Goal: Task Accomplishment & Management: Manage account settings

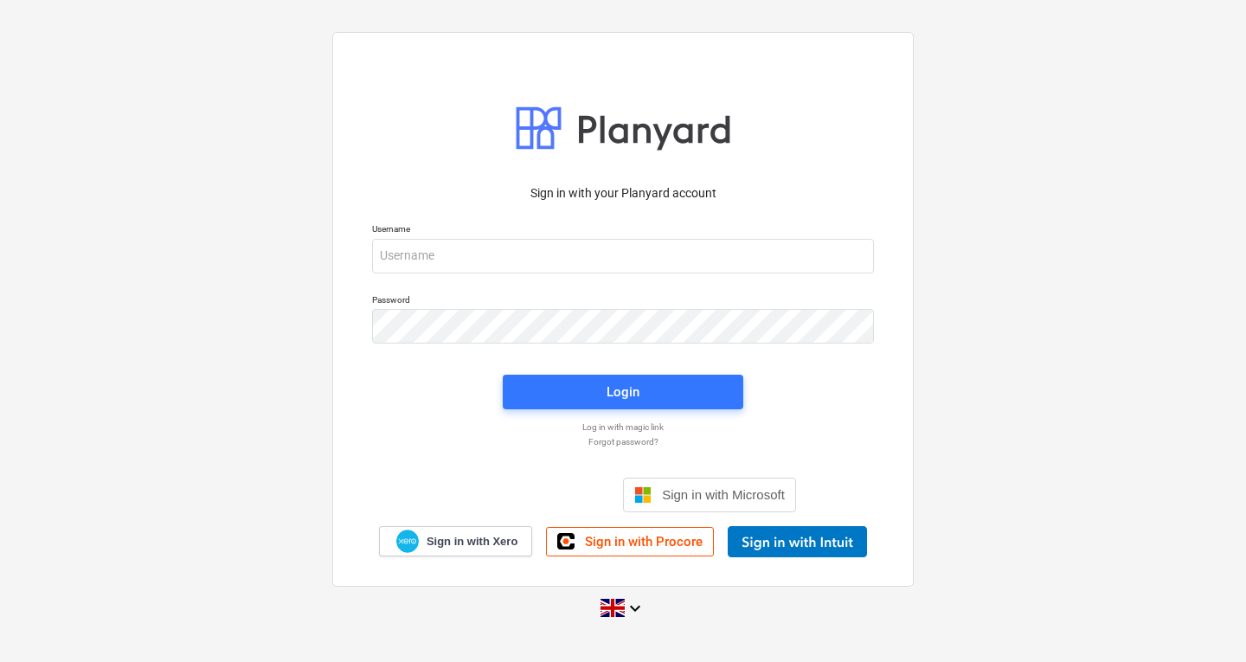
click at [444, 274] on div "Username" at bounding box center [623, 248] width 523 height 70
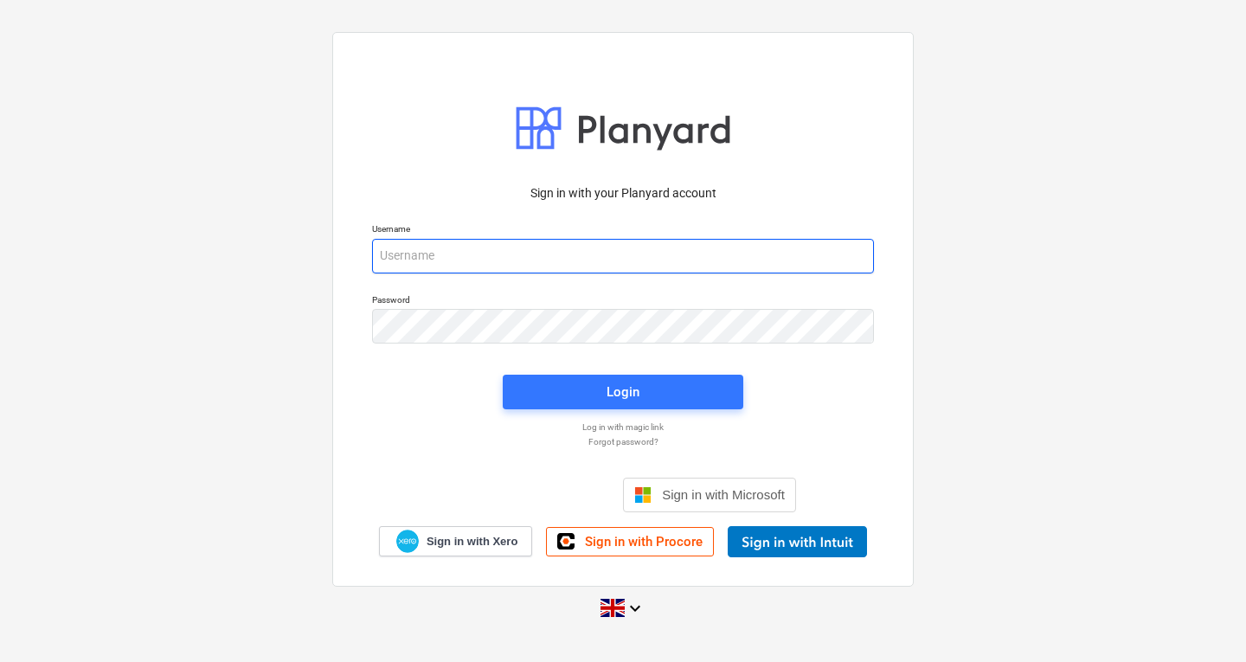
click at [439, 265] on input "email" at bounding box center [623, 256] width 502 height 35
type input "s"
type input "[PERSON_NAME][EMAIL_ADDRESS][DOMAIN_NAME]"
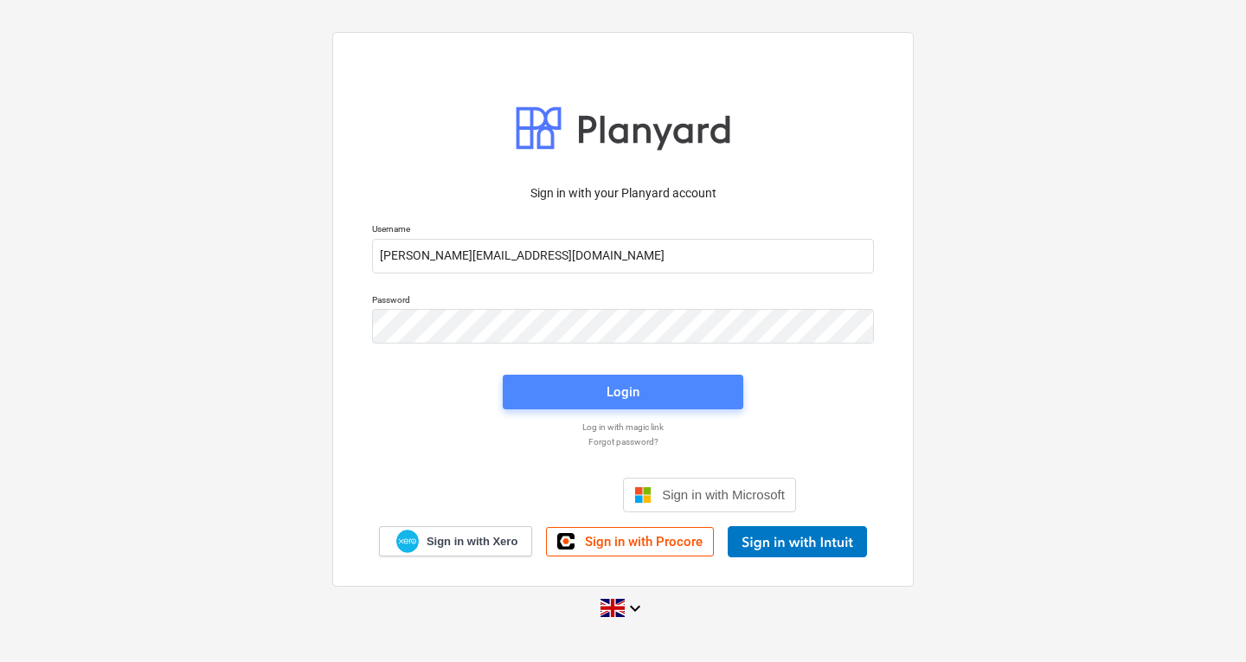
click at [613, 390] on div "Login" at bounding box center [623, 392] width 33 height 23
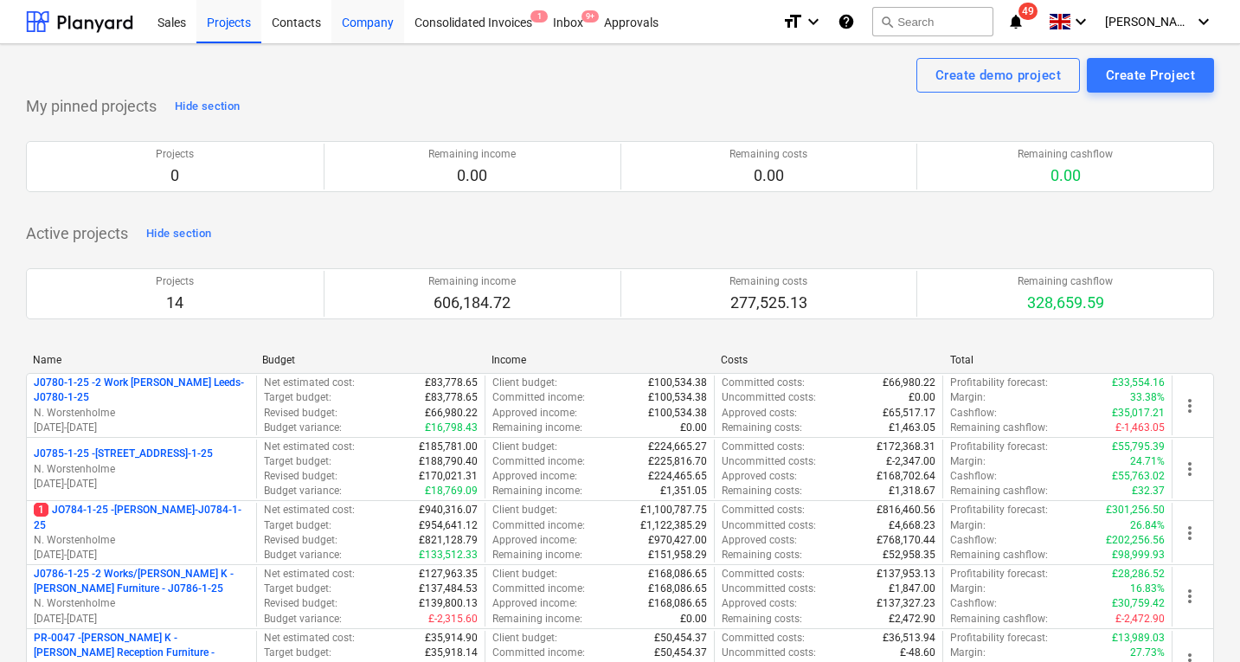
click at [356, 16] on div "Company" at bounding box center [367, 21] width 73 height 44
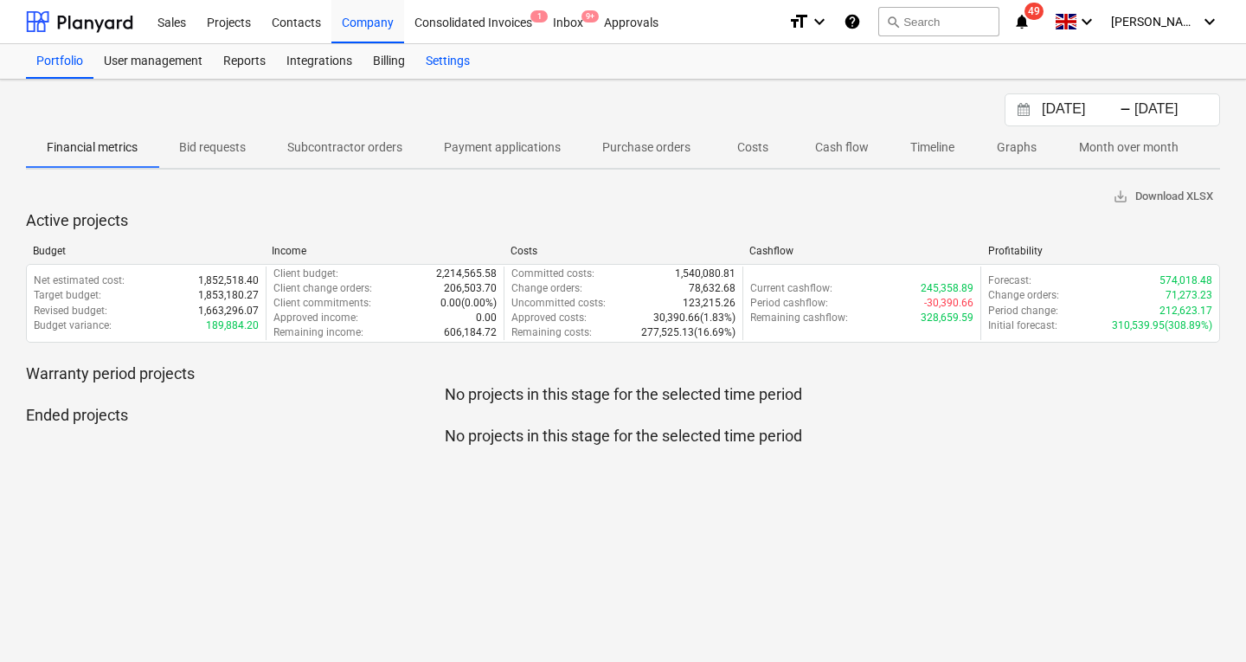
click at [458, 62] on div "Settings" at bounding box center [447, 61] width 65 height 35
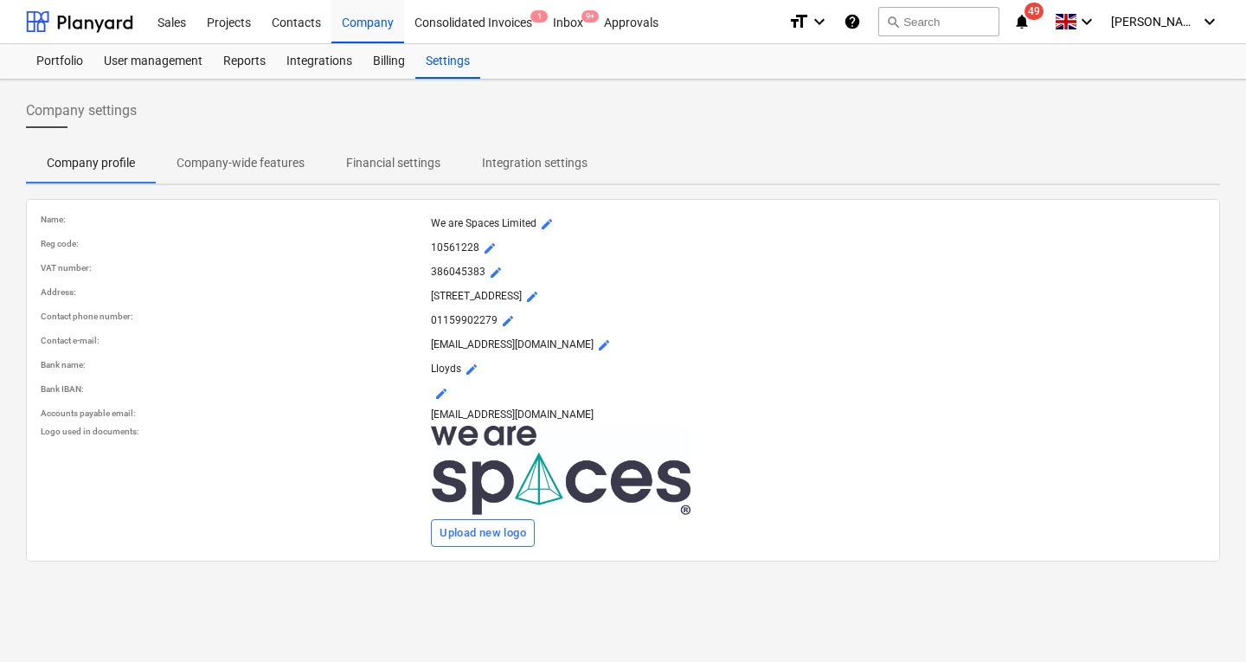
click at [232, 166] on p "Company-wide features" at bounding box center [241, 163] width 128 height 18
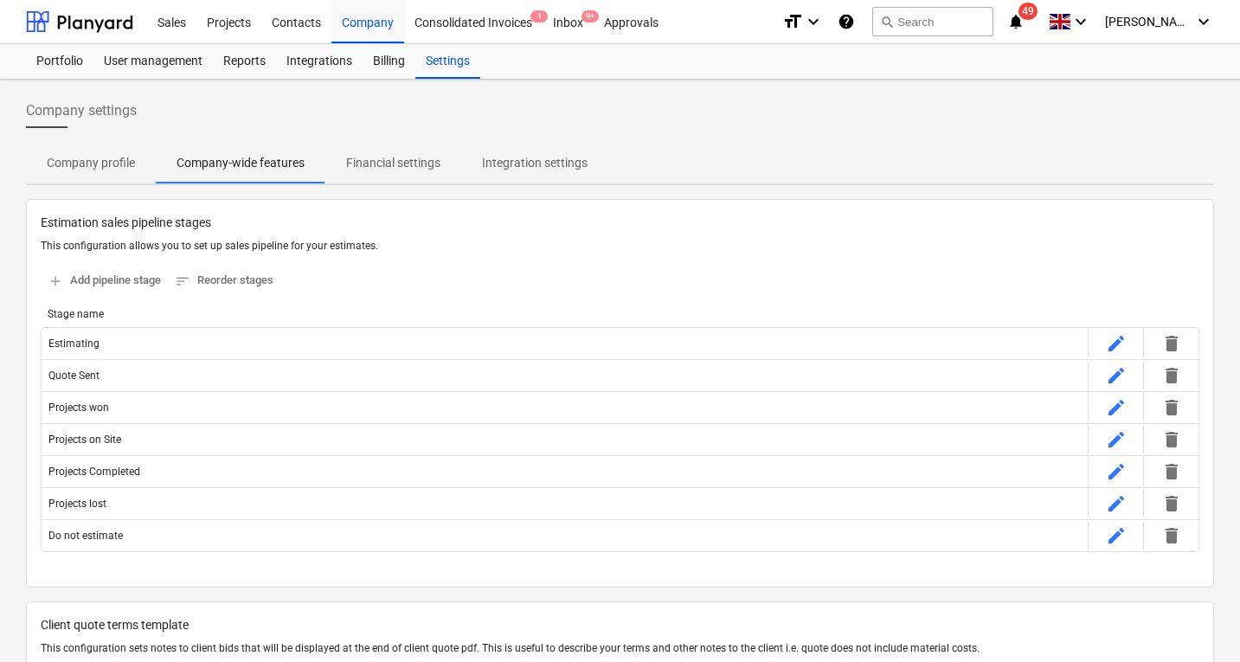
click at [383, 152] on span "Financial settings" at bounding box center [393, 163] width 136 height 29
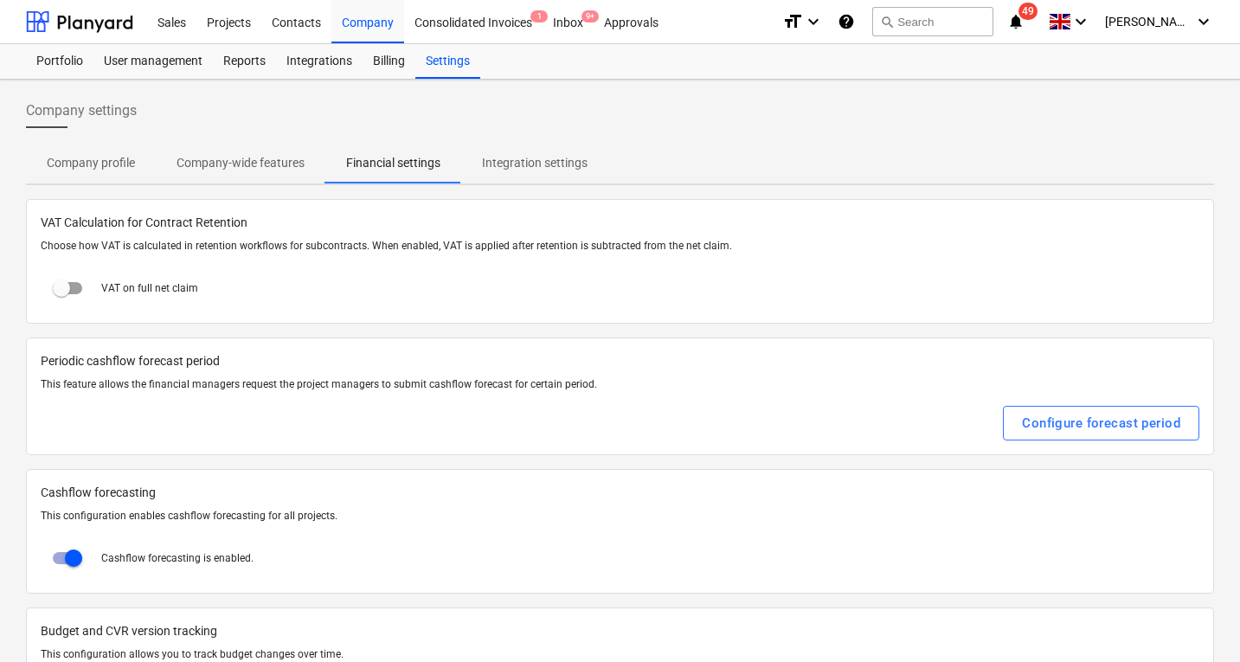
click at [552, 163] on p "Integration settings" at bounding box center [535, 163] width 106 height 18
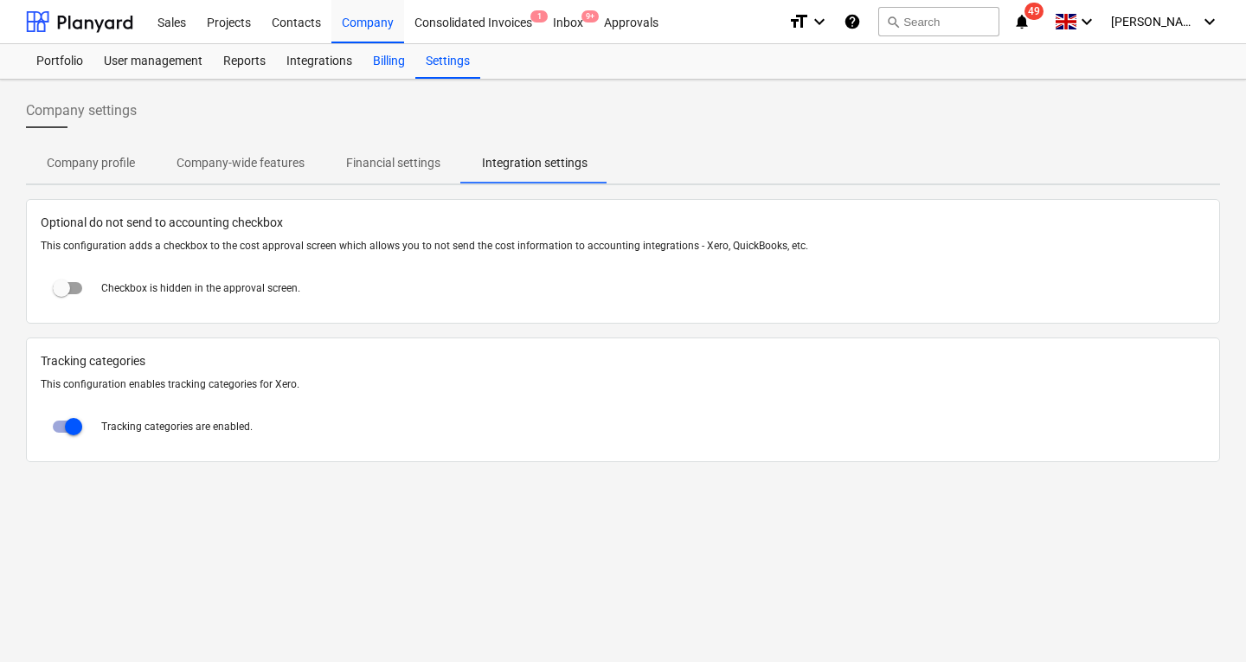
click at [377, 67] on div "Billing" at bounding box center [389, 61] width 53 height 35
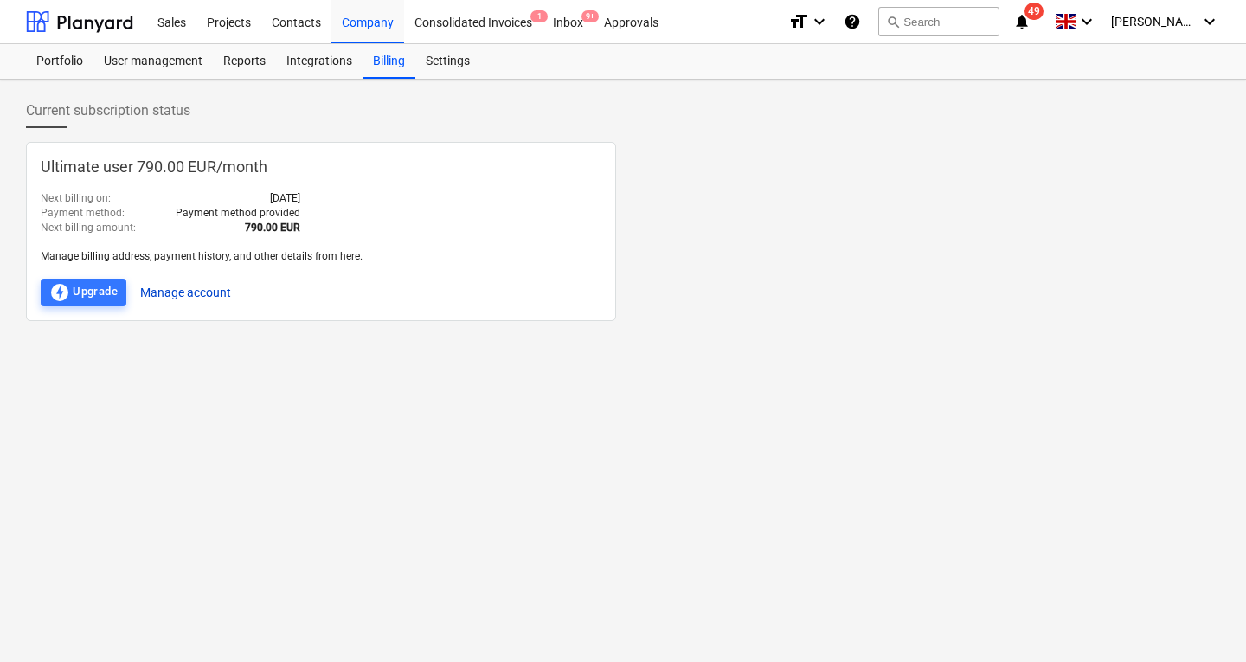
click at [217, 293] on button "Manage account" at bounding box center [185, 293] width 91 height 28
click at [143, 52] on div "User management" at bounding box center [152, 61] width 119 height 35
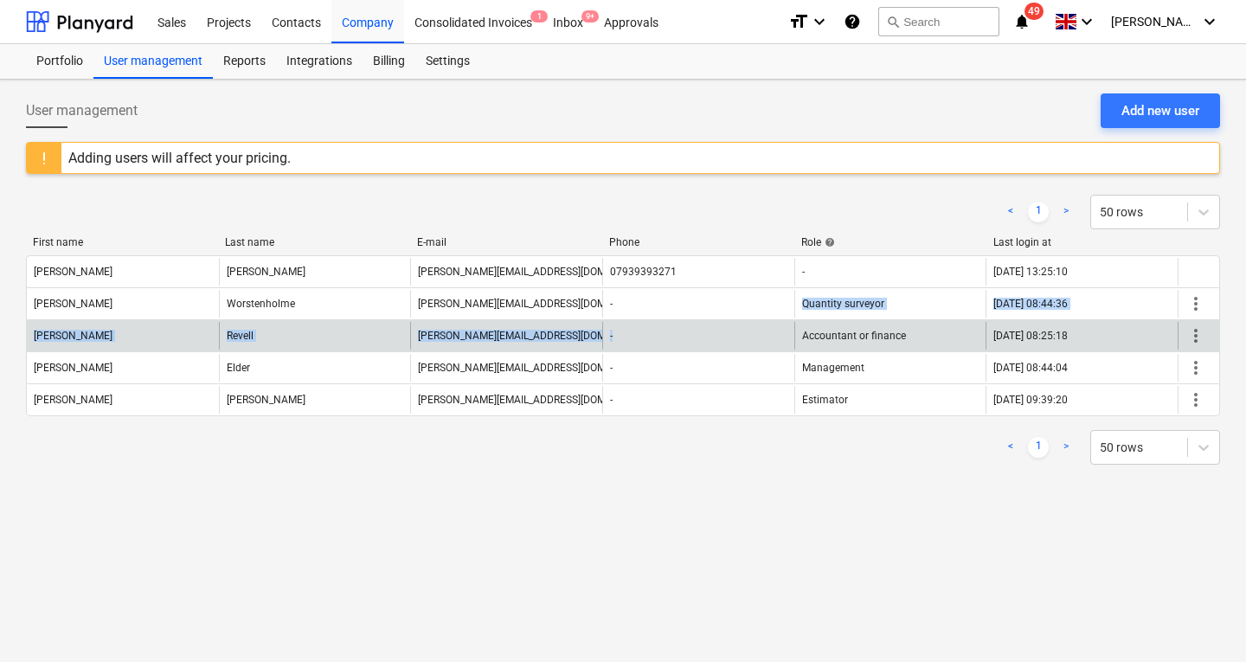
drag, startPoint x: 743, startPoint y: 317, endPoint x: 707, endPoint y: 336, distance: 40.3
click at [707, 336] on div "[PERSON_NAME] [PERSON_NAME][EMAIL_ADDRESS][DOMAIN_NAME] 07939393271 - [DATE] 13…" at bounding box center [623, 335] width 1194 height 161
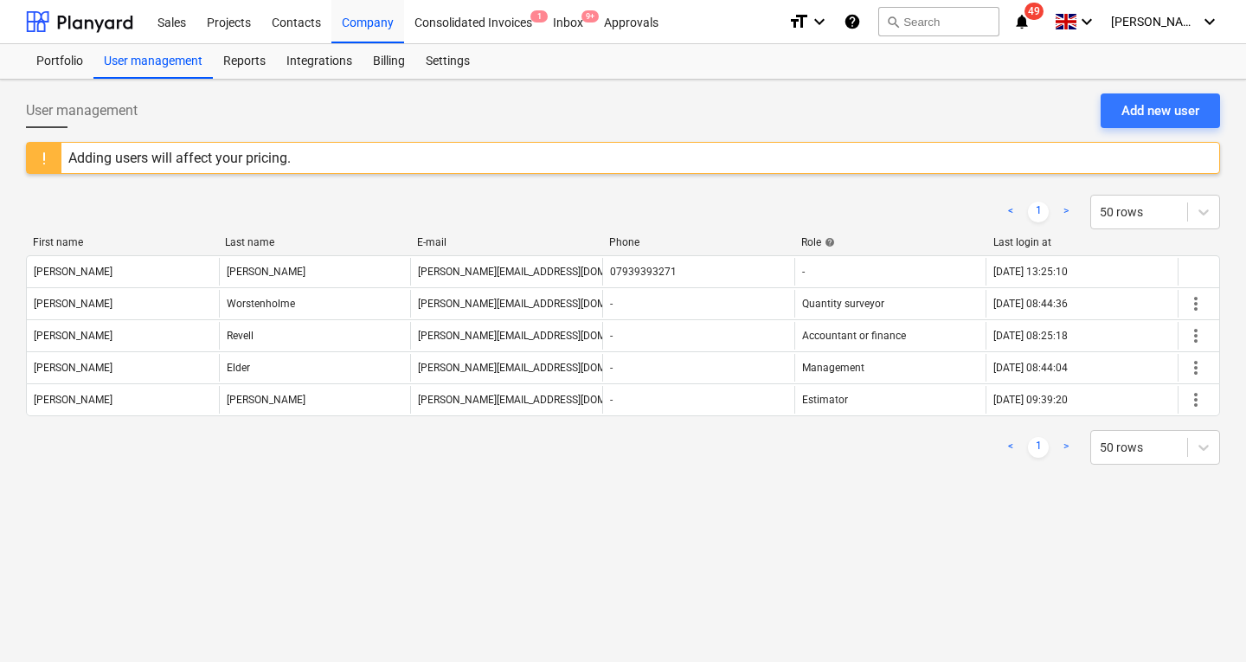
click at [680, 526] on div "User management Add new user Adding users will affect your pricing. < 1 > 50 ro…" at bounding box center [623, 371] width 1246 height 582
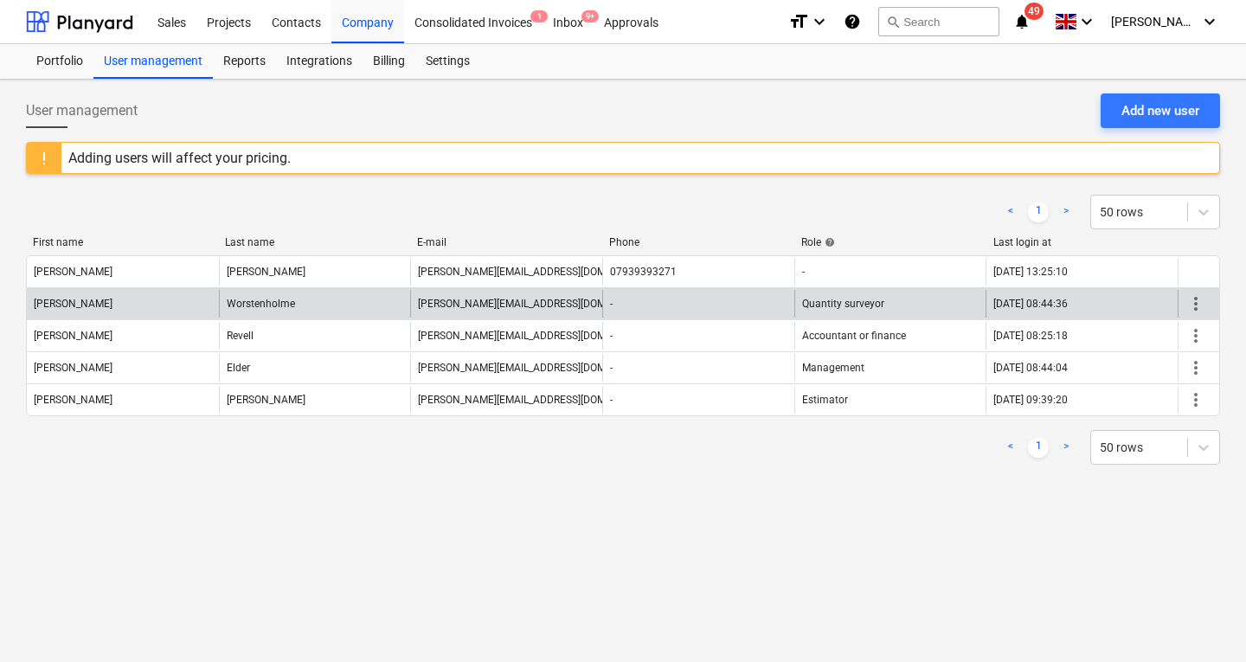
click at [1202, 296] on span "more_vert" at bounding box center [1196, 303] width 21 height 21
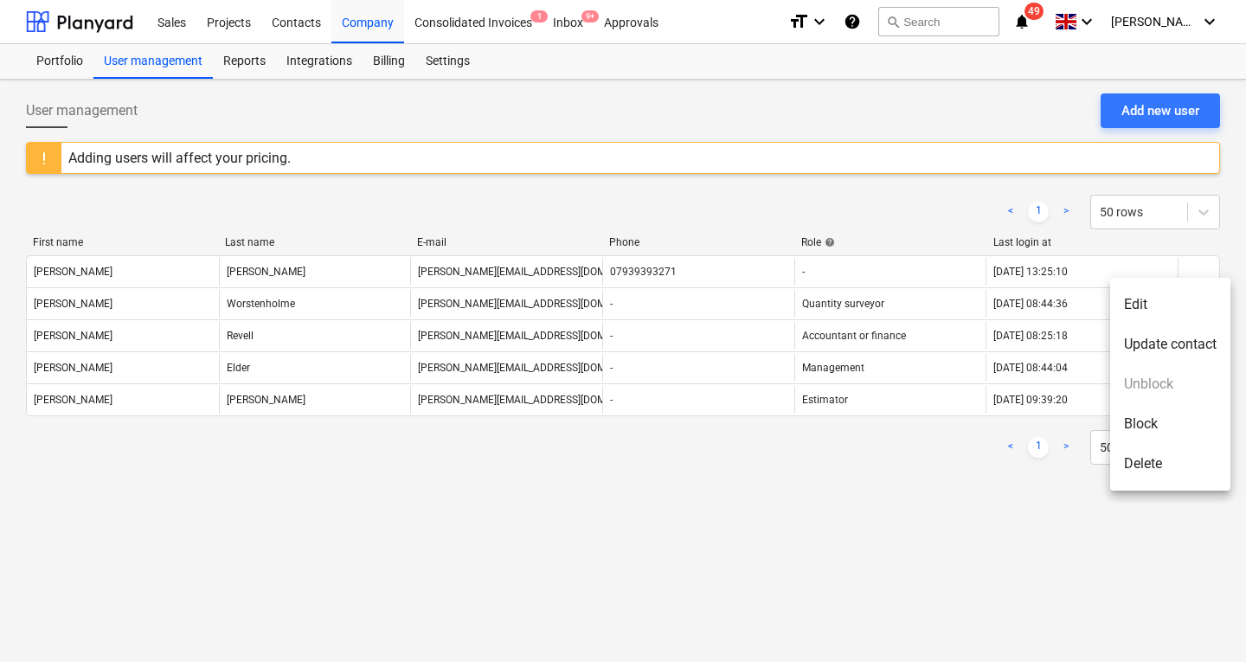
click at [917, 506] on div at bounding box center [623, 331] width 1246 height 662
click at [390, 61] on div "Billing" at bounding box center [389, 61] width 53 height 35
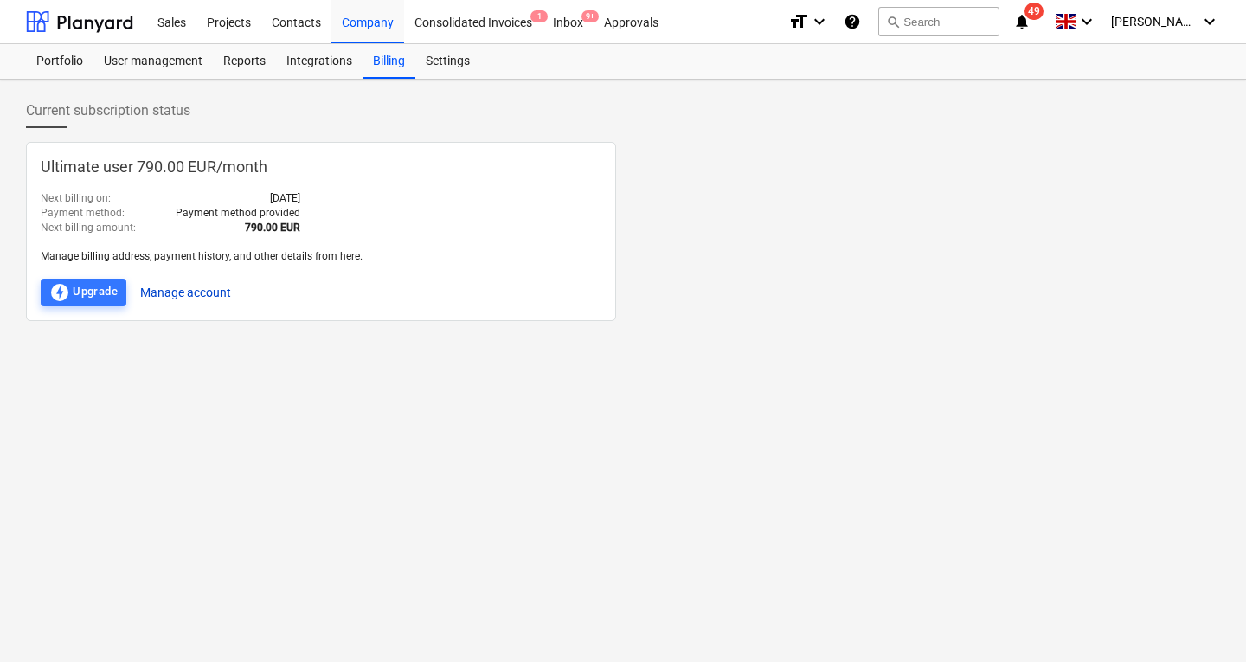
click at [173, 293] on button "Manage account" at bounding box center [185, 293] width 91 height 28
click at [767, 271] on div "Ultimate user 790.00 EUR / month Next billing on : [DATE] Payment method : Paym…" at bounding box center [623, 231] width 1194 height 179
click at [844, 183] on div "Ultimate user 790.00 EUR / month Next billing on : [DATE] Payment method : Paym…" at bounding box center [623, 231] width 1194 height 179
